Goal: Task Accomplishment & Management: Manage account settings

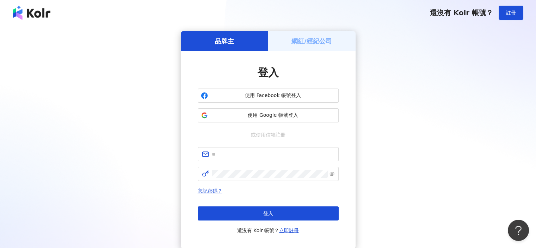
click at [305, 42] on h5 "網紅/經紀公司" at bounding box center [312, 41] width 41 height 9
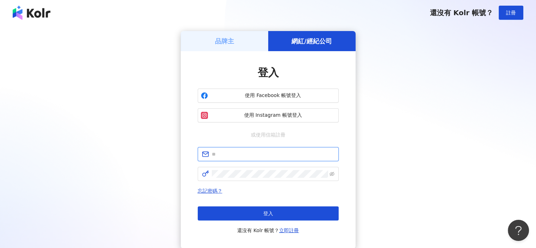
drag, startPoint x: 243, startPoint y: 154, endPoint x: 244, endPoint y: 160, distance: 6.2
click at [243, 154] on input "text" at bounding box center [273, 154] width 123 height 8
type input "**********"
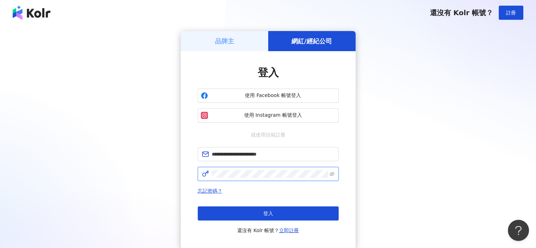
click at [244, 170] on span at bounding box center [268, 174] width 141 height 14
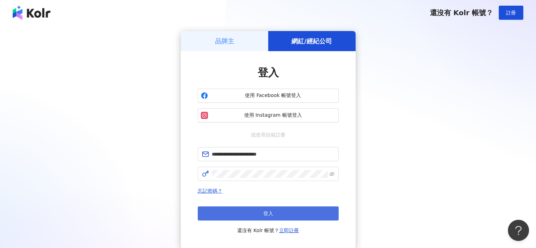
click at [291, 214] on button "登入" at bounding box center [268, 213] width 141 height 14
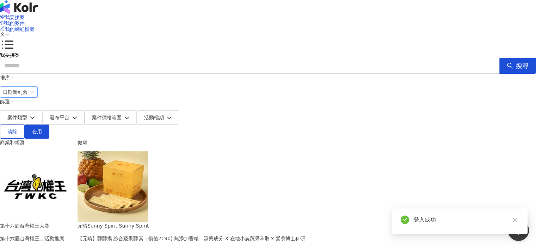
click at [34, 90] on icon at bounding box center [32, 92] width 4 height 4
click at [35, 90] on span "日期新到舊" at bounding box center [19, 92] width 32 height 11
click at [447, 126] on div "日期新到舊" at bounding box center [444, 129] width 26 height 8
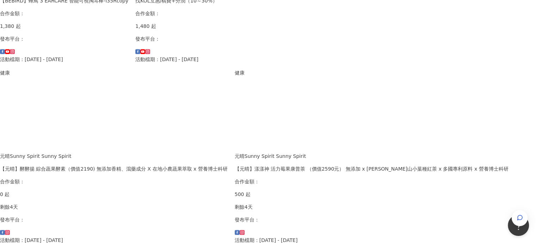
scroll to position [396, 0]
